Goal: Book appointment/travel/reservation

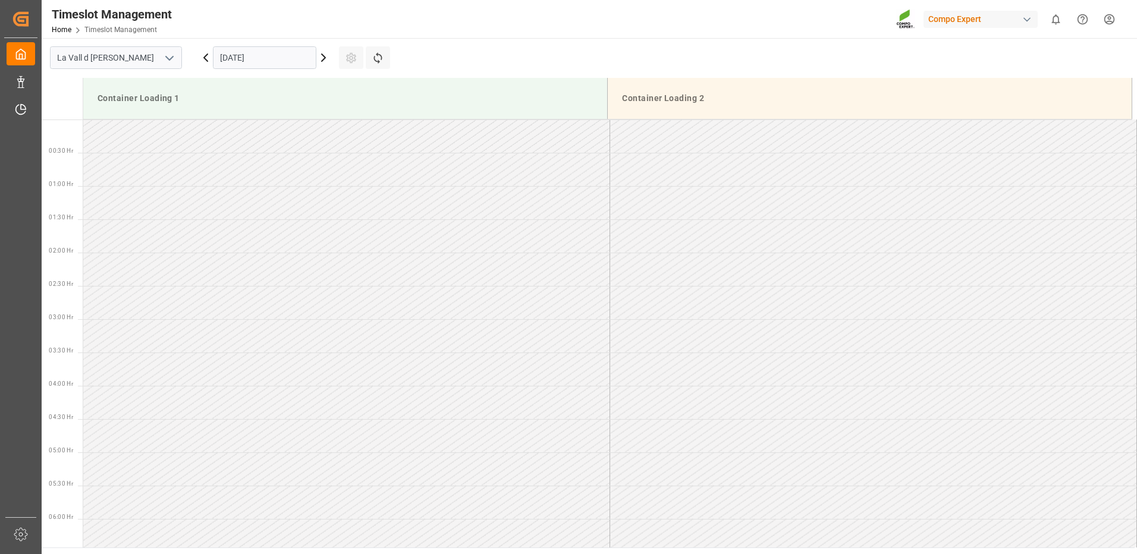
click at [260, 61] on input "[DATE]" at bounding box center [264, 57] width 103 height 23
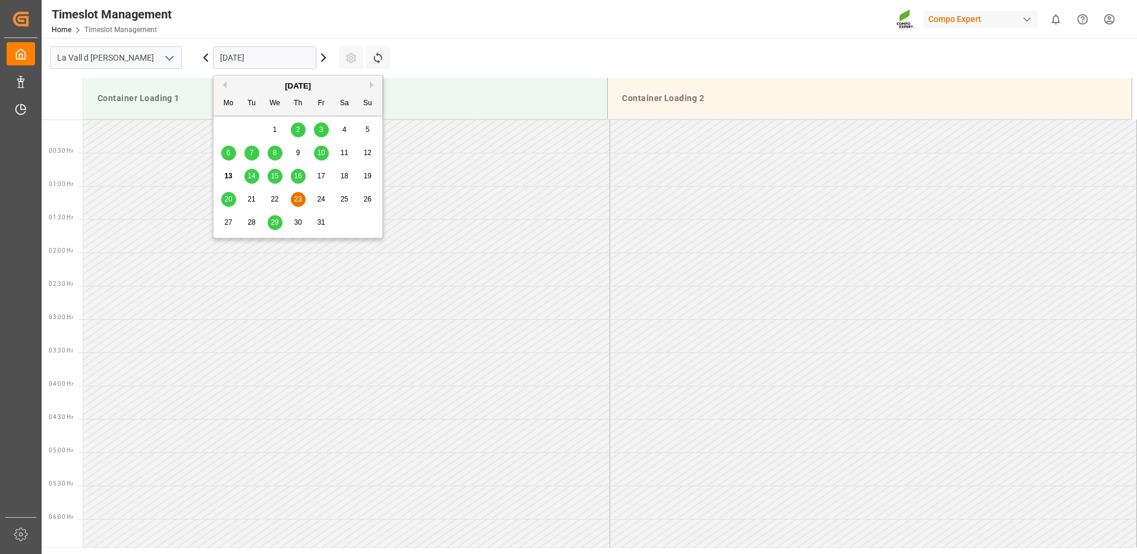
click at [229, 225] on span "27" at bounding box center [228, 222] width 8 height 8
